Goal: Contribute content: Add original content to the website for others to see

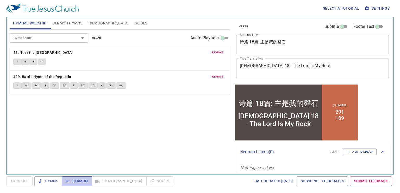
click at [76, 181] on span "Sermon" at bounding box center [77, 181] width 22 height 7
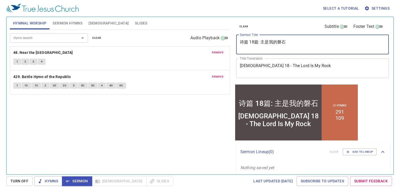
click at [333, 45] on textarea "诗篇 18篇: 主是我的磐石" at bounding box center [312, 45] width 145 height 10
type textarea "诗"
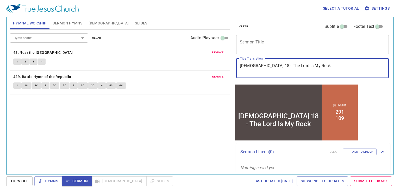
click at [334, 66] on textarea "Psalm 18 - The Lord Is My Rock" at bounding box center [312, 68] width 145 height 10
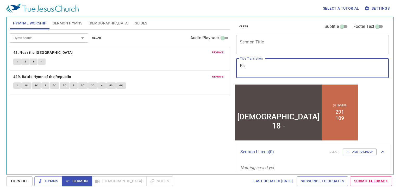
type textarea "P"
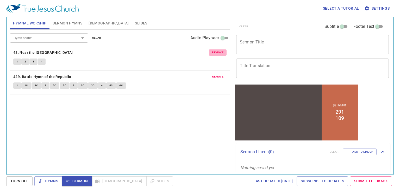
click at [215, 53] on span "remove" at bounding box center [217, 52] width 11 height 5
click at [215, 74] on span "remove" at bounding box center [217, 76] width 11 height 5
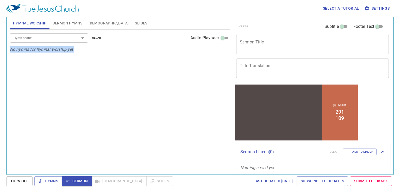
click at [215, 53] on div "Hymn search Hymn search clear Audio Playback No hymns for hymnal worship yet" at bounding box center [120, 100] width 220 height 140
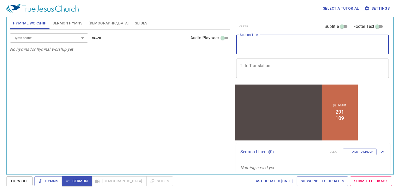
drag, startPoint x: 215, startPoint y: 53, endPoint x: 252, endPoint y: 40, distance: 38.9
click at [252, 40] on textarea "Sermon Title" at bounding box center [312, 45] width 145 height 10
click at [251, 45] on textarea "Sermon Title" at bounding box center [312, 45] width 145 height 10
type textarea "s"
type textarea "S"
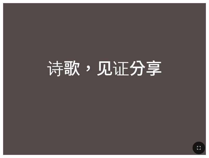
click at [196, 138] on div at bounding box center [104, 148] width 209 height 20
click at [197, 148] on icon "button" at bounding box center [198, 148] width 6 height 6
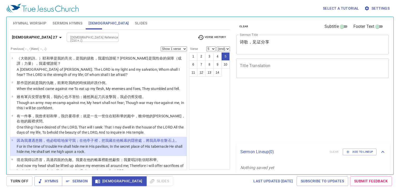
select select "5"
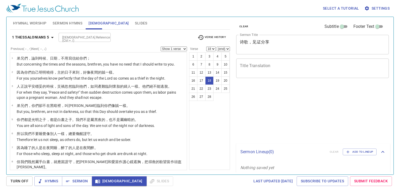
select select "18"
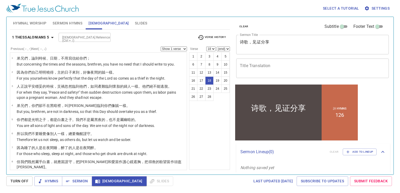
scroll to position [215, 0]
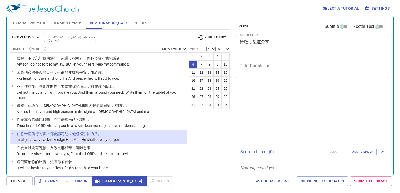
select select "5"
select select "6"
